Goal: Information Seeking & Learning: Find specific page/section

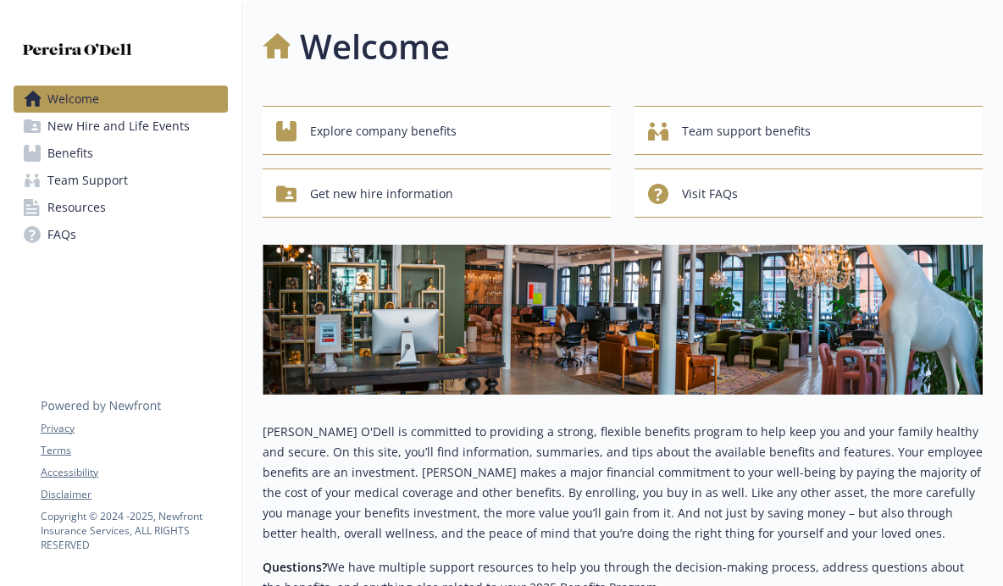
click at [68, 209] on span "Resources" at bounding box center [76, 207] width 58 height 27
